Goal: Information Seeking & Learning: Learn about a topic

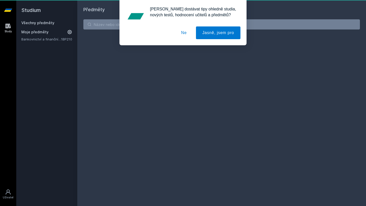
click at [184, 34] on button "Ne" at bounding box center [184, 32] width 18 height 13
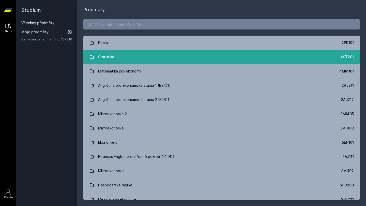
click at [114, 58] on link "Statistika 4ST201" at bounding box center [221, 57] width 277 height 14
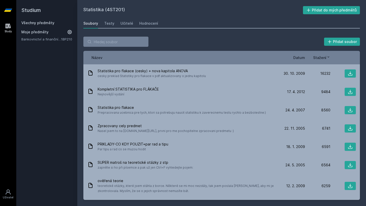
click at [300, 56] on span "Datum" at bounding box center [299, 57] width 12 height 5
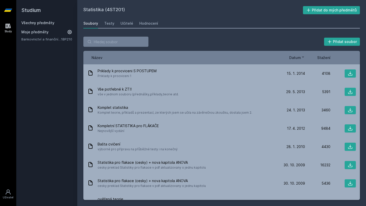
click at [292, 55] on span "Datum" at bounding box center [295, 57] width 12 height 5
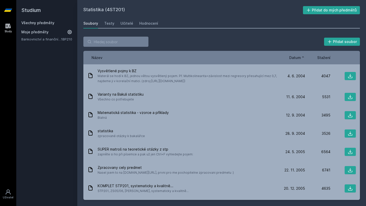
click at [324, 57] on span "Stažení" at bounding box center [323, 57] width 13 height 5
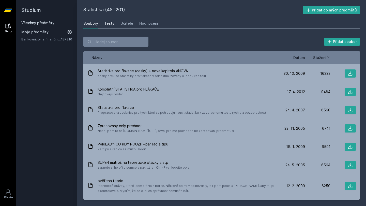
click at [111, 25] on div "Testy" at bounding box center [109, 23] width 10 height 5
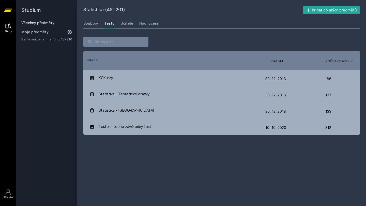
click at [132, 22] on div "Soubory Testy Učitelé Hodnocení" at bounding box center [221, 23] width 277 height 10
click at [121, 25] on div "Učitelé" at bounding box center [126, 23] width 13 height 5
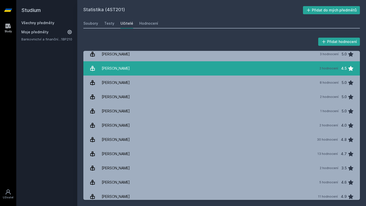
scroll to position [147, 0]
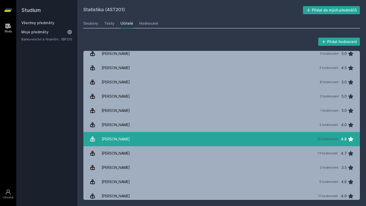
click at [156, 139] on link "[PERSON_NAME] 30 hodnocení 4.8" at bounding box center [221, 139] width 277 height 14
